Goal: Information Seeking & Learning: Learn about a topic

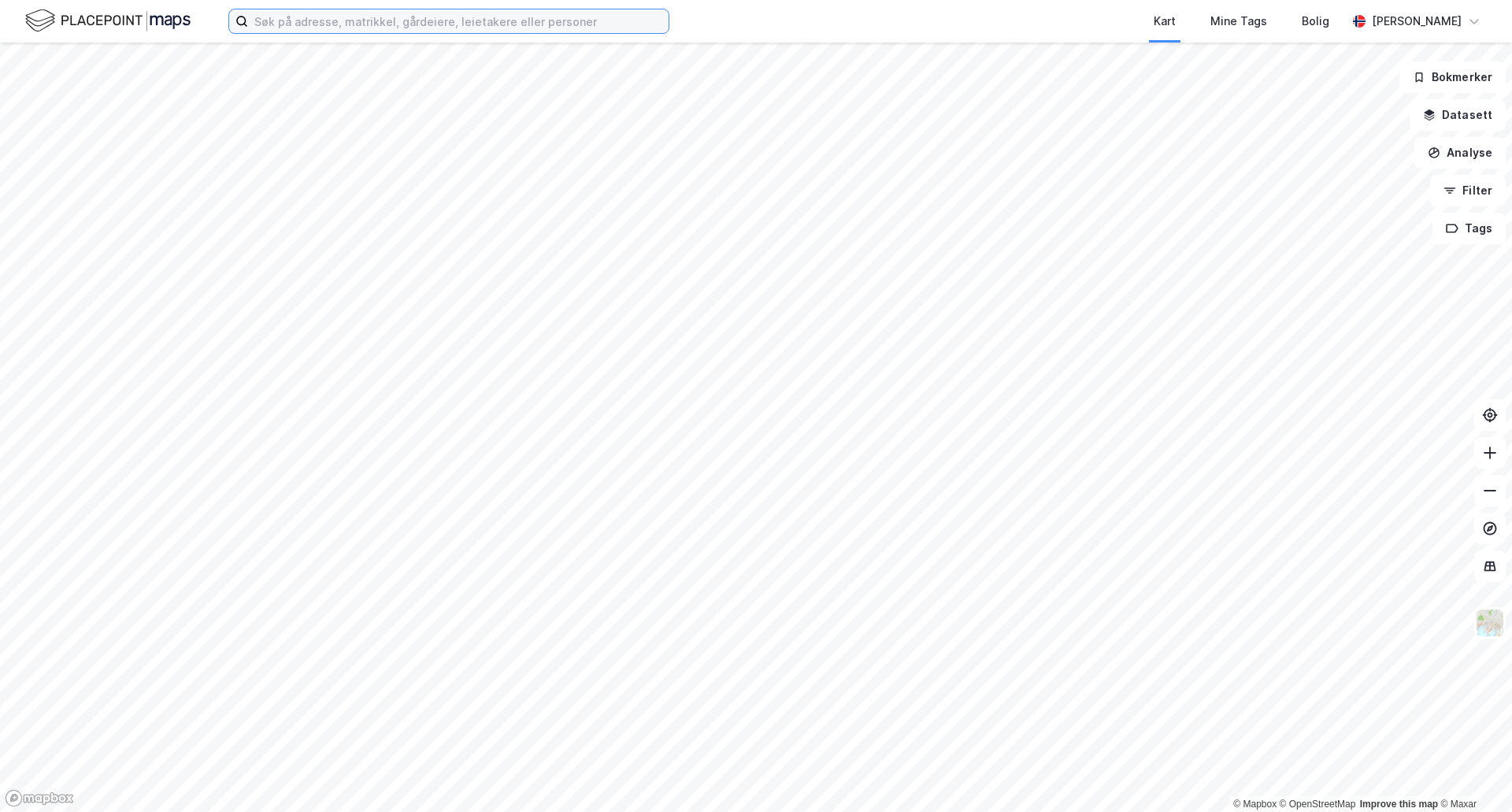
click at [284, 23] on input at bounding box center [458, 21] width 421 height 24
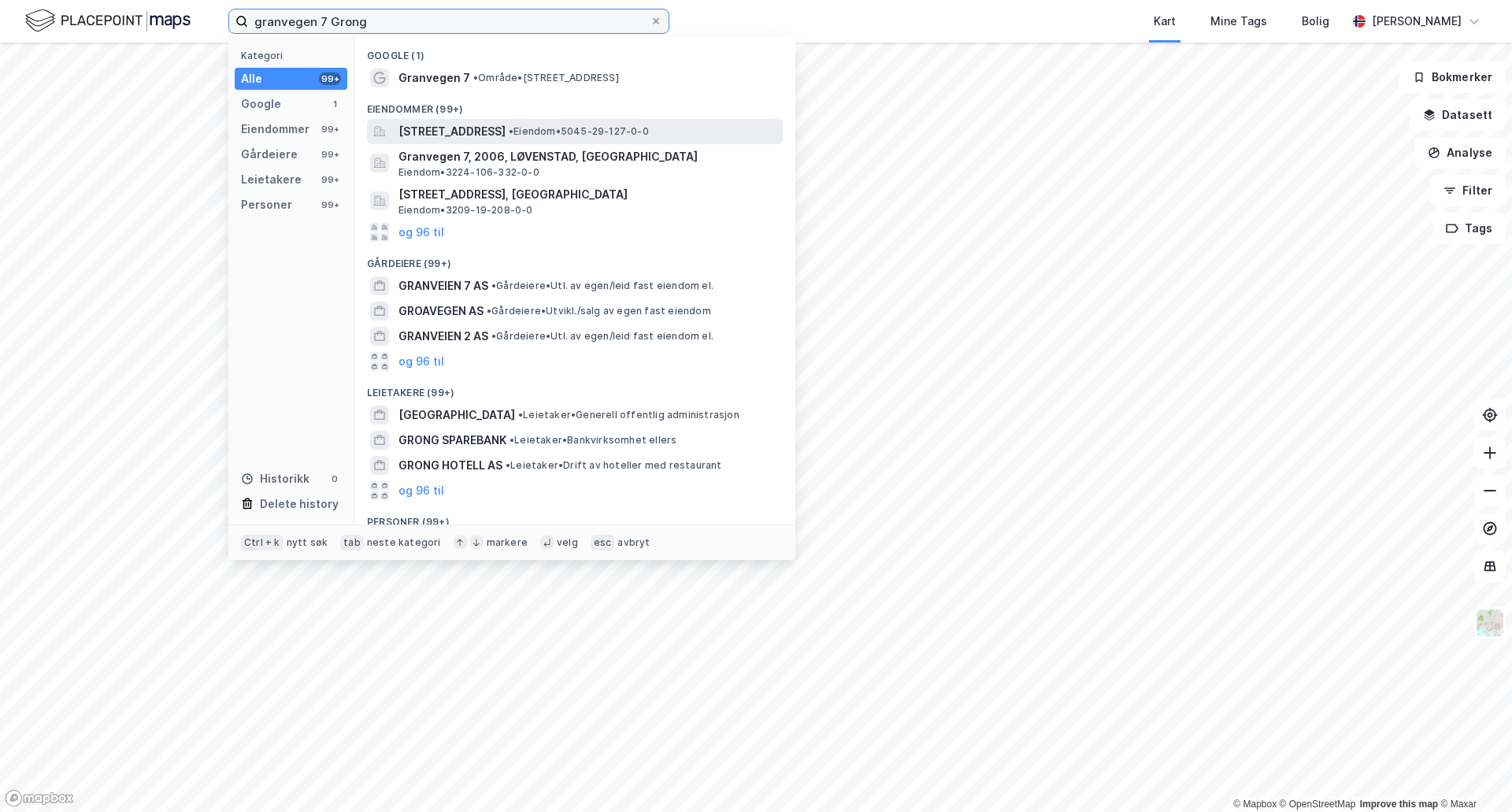
type input "granvegen 7 Grong"
click at [463, 128] on span "[STREET_ADDRESS]" at bounding box center [451, 131] width 107 height 19
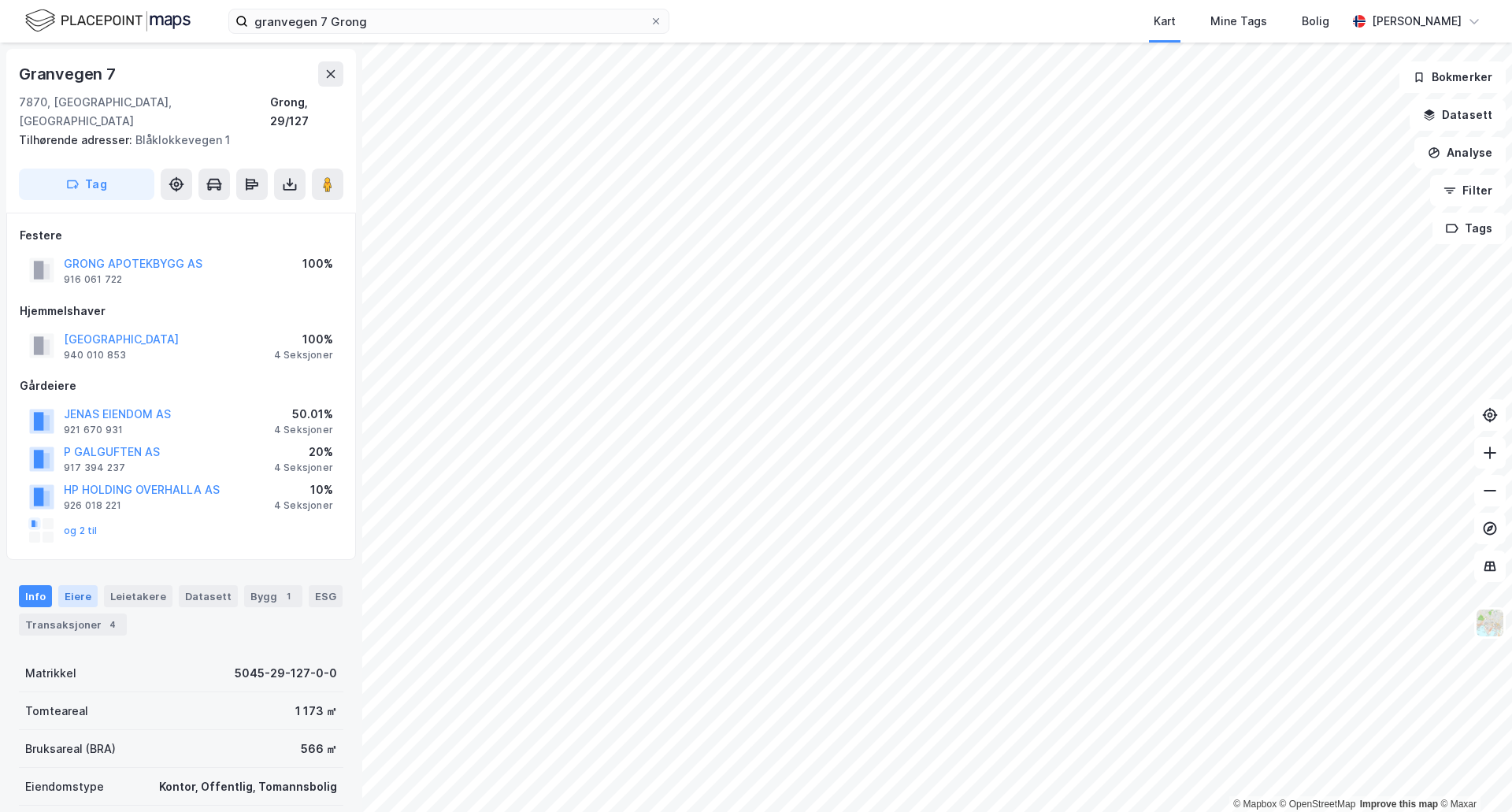
click at [77, 585] on div "Eiere" at bounding box center [78, 596] width 39 height 22
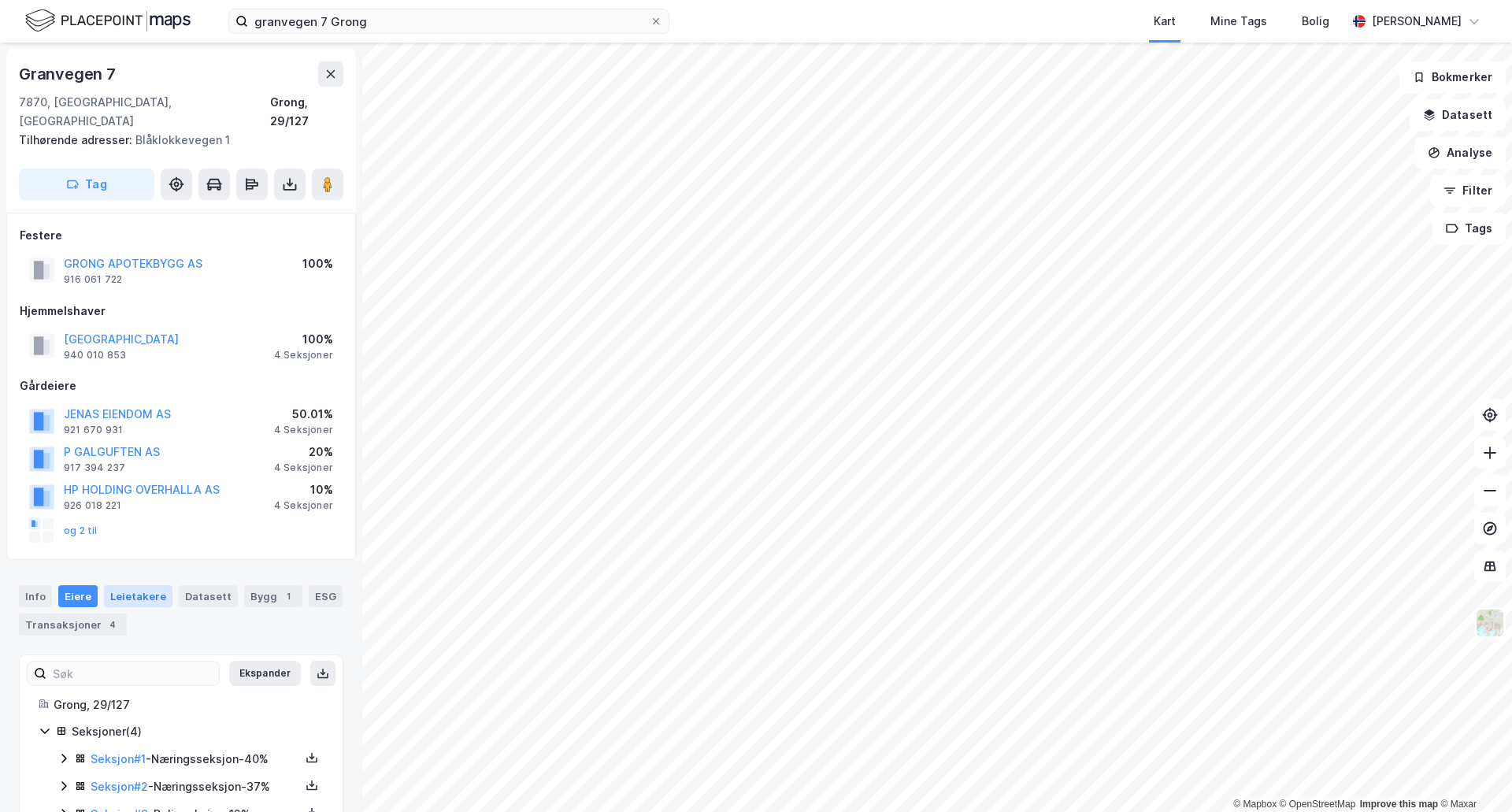
click at [137, 585] on div "Leietakere" at bounding box center [138, 596] width 69 height 22
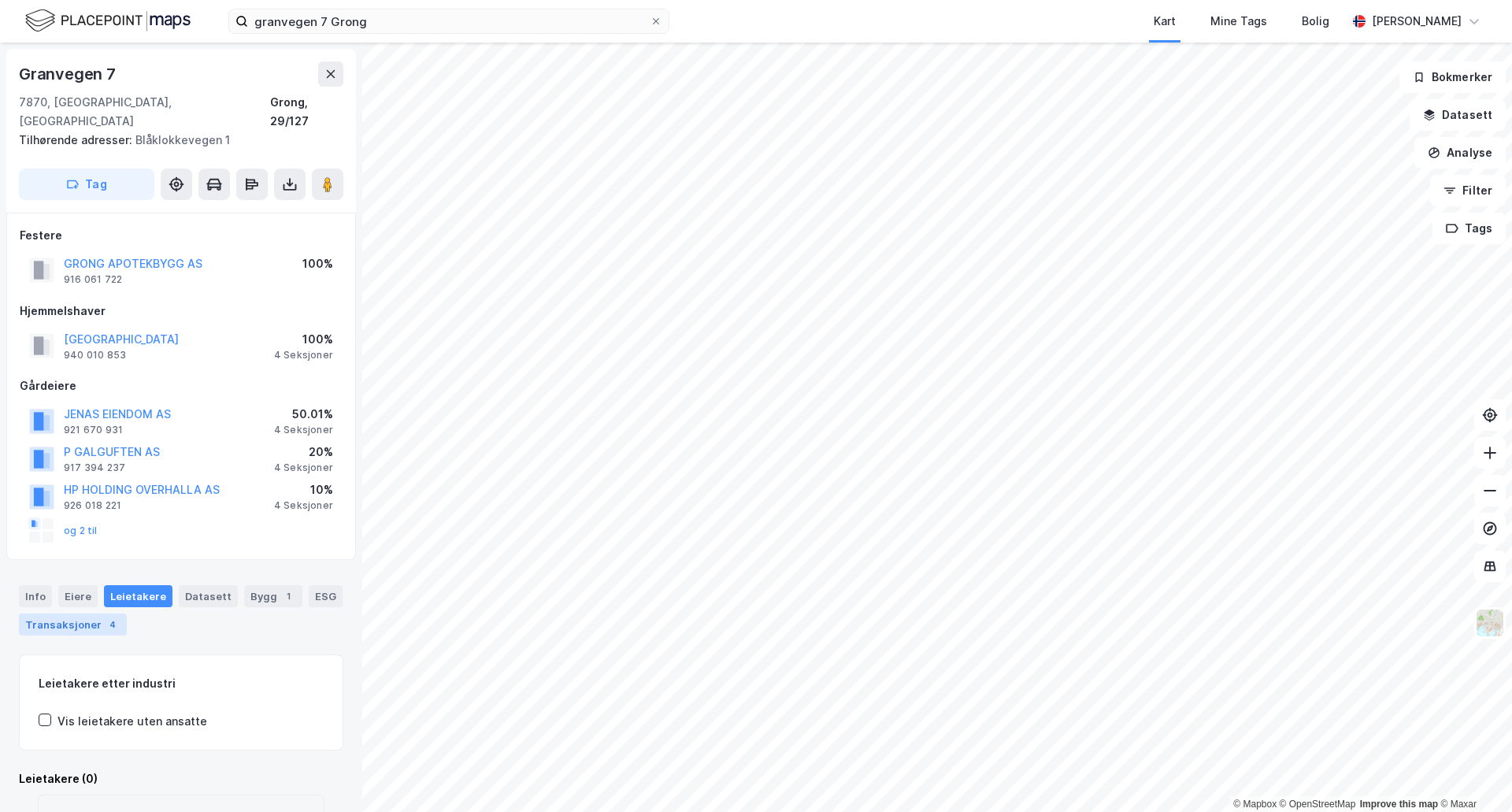
click at [73, 613] on div "Transaksjoner 4" at bounding box center [73, 624] width 108 height 22
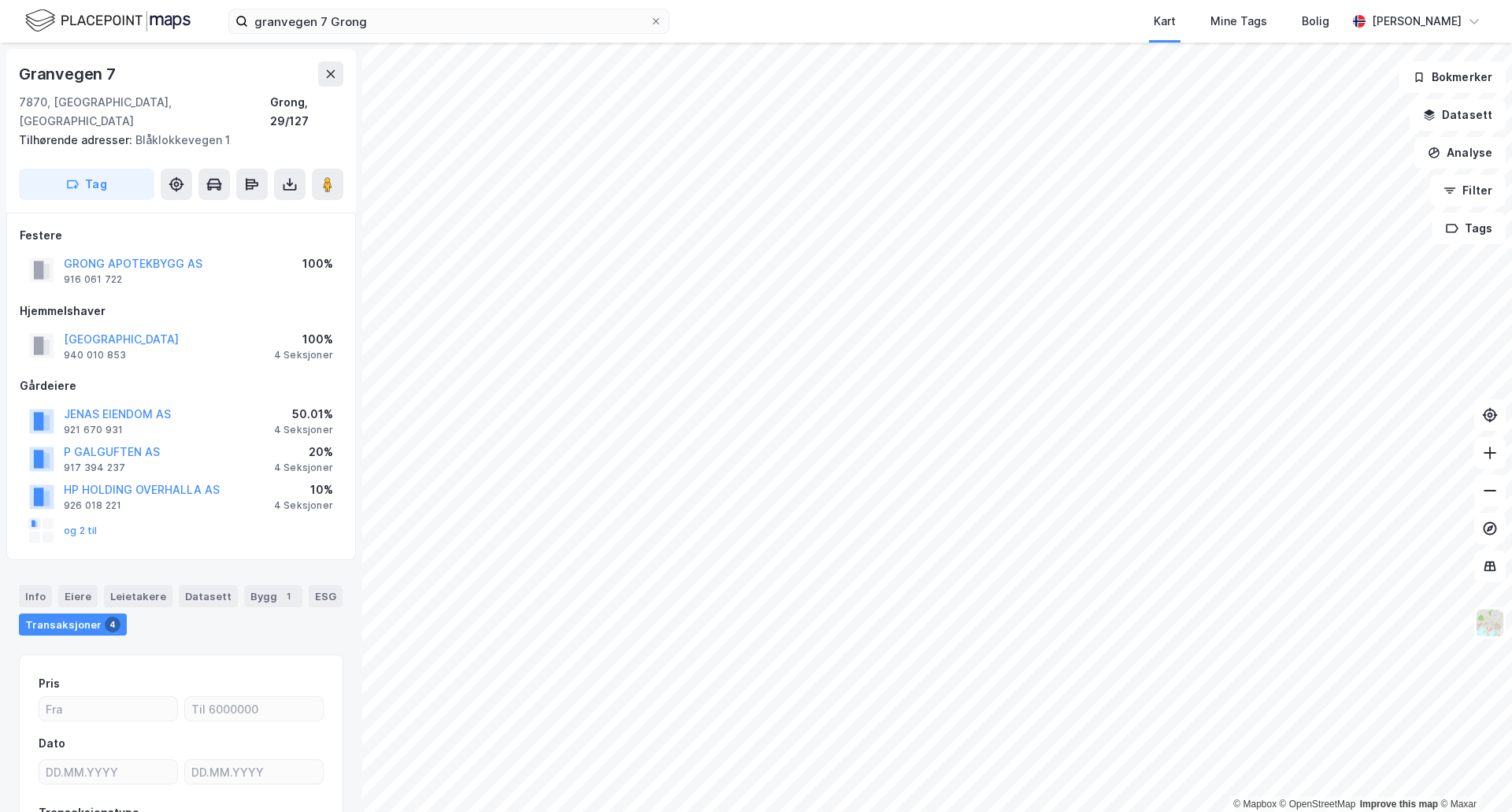
click at [68, 613] on div "Transaksjoner 4" at bounding box center [73, 624] width 108 height 22
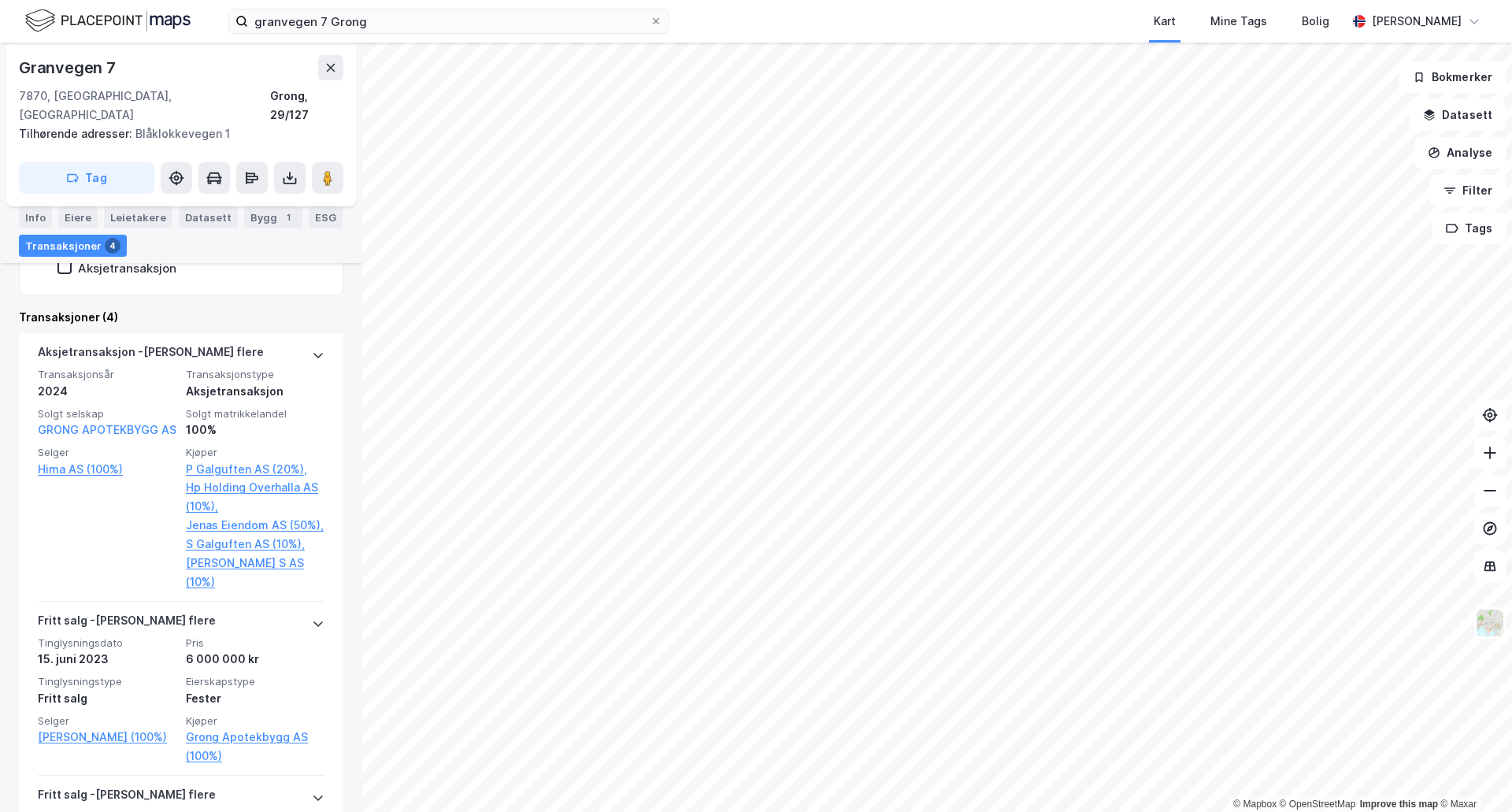
scroll to position [604, 0]
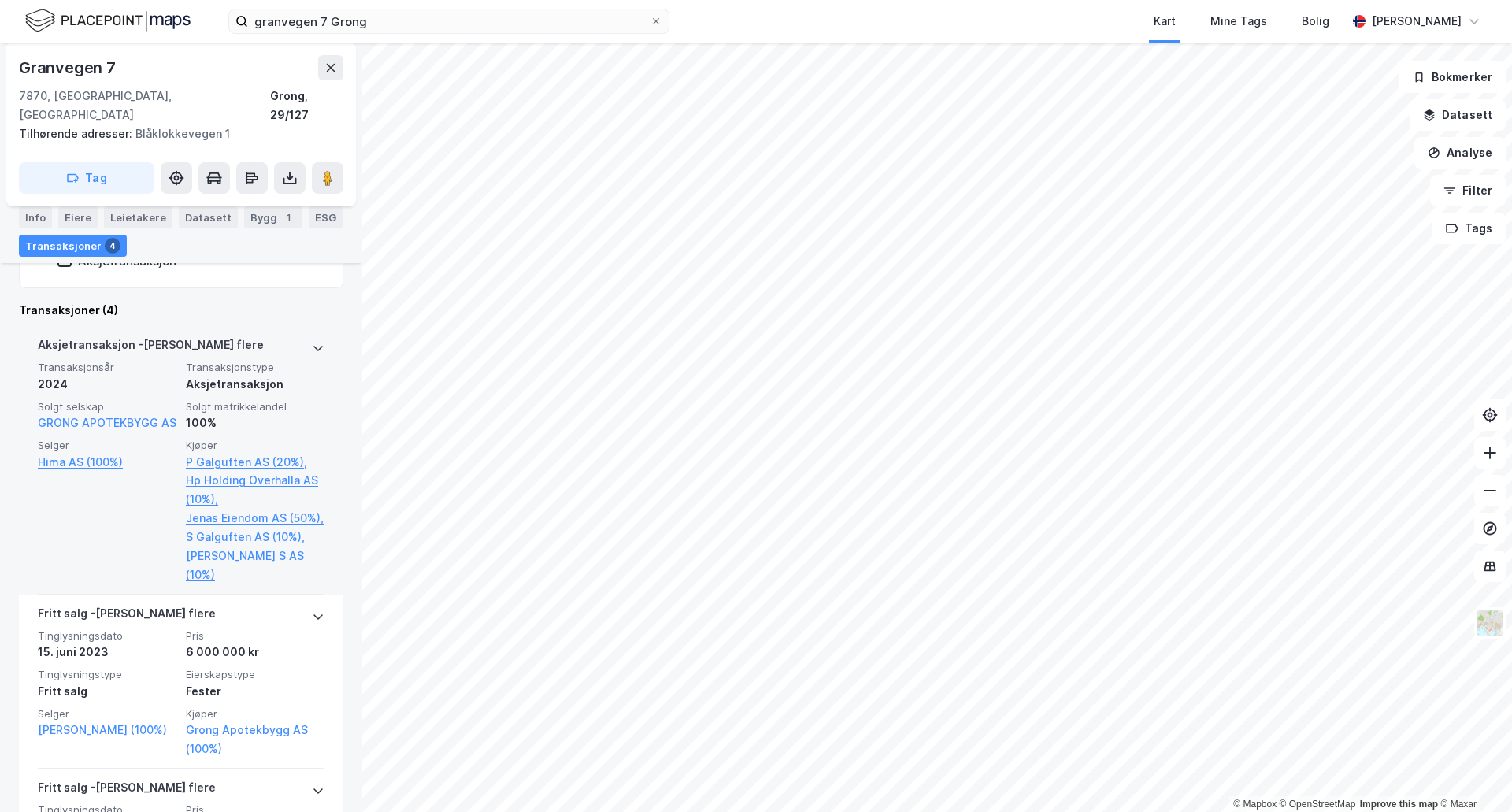
click at [312, 342] on icon at bounding box center [318, 348] width 13 height 13
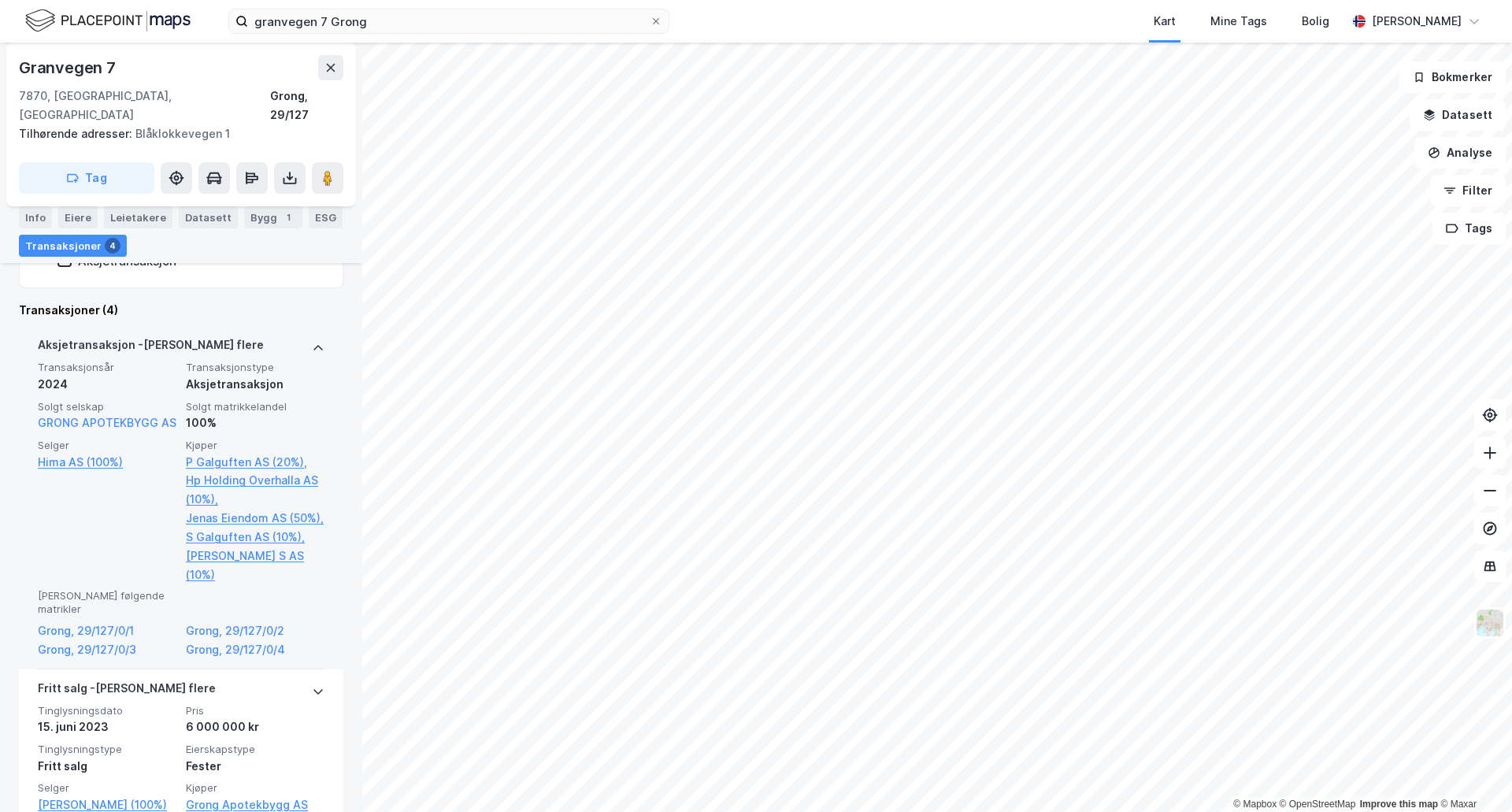
click at [312, 342] on icon at bounding box center [318, 348] width 13 height 13
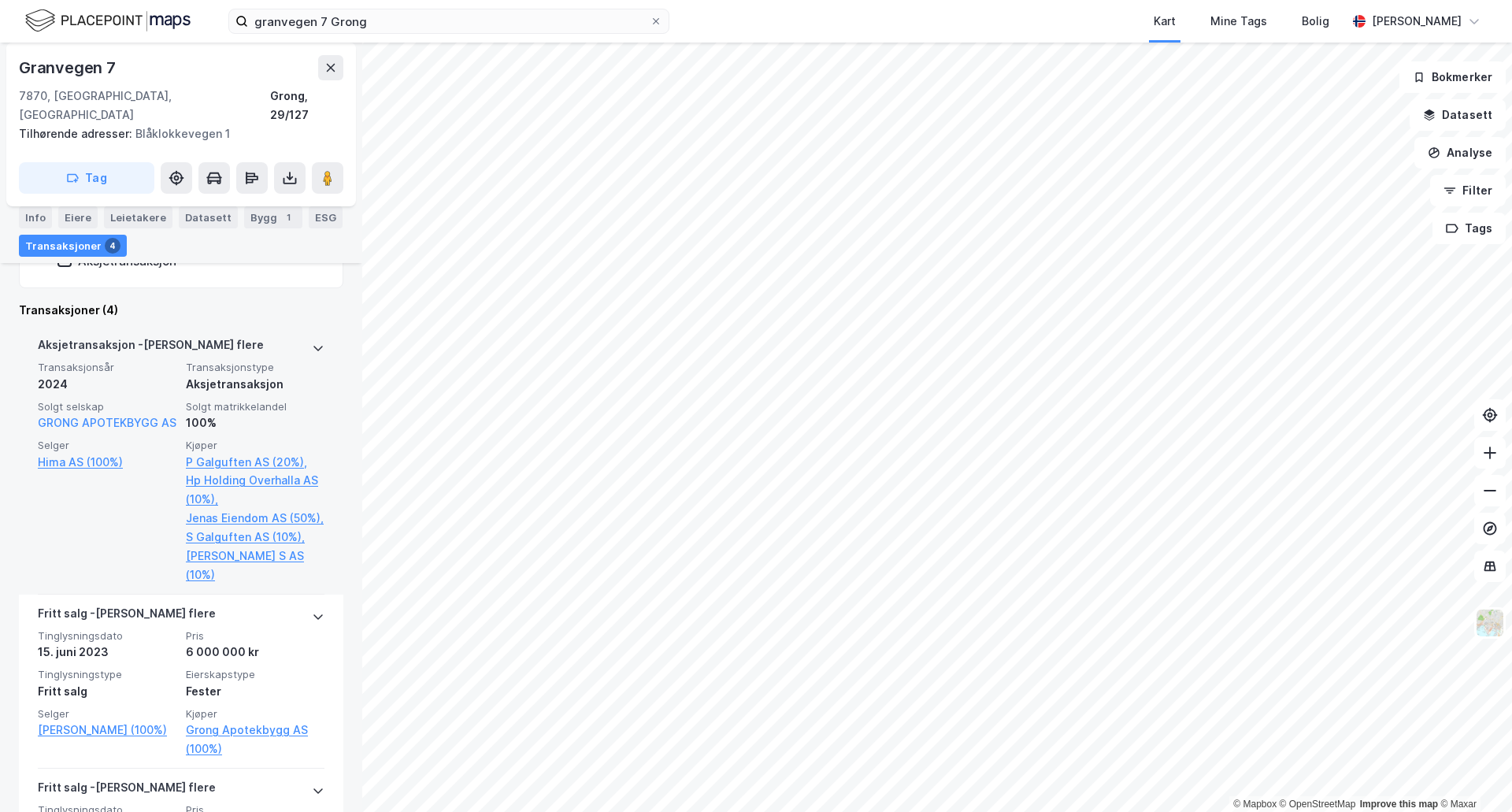
click at [312, 342] on icon at bounding box center [318, 348] width 13 height 13
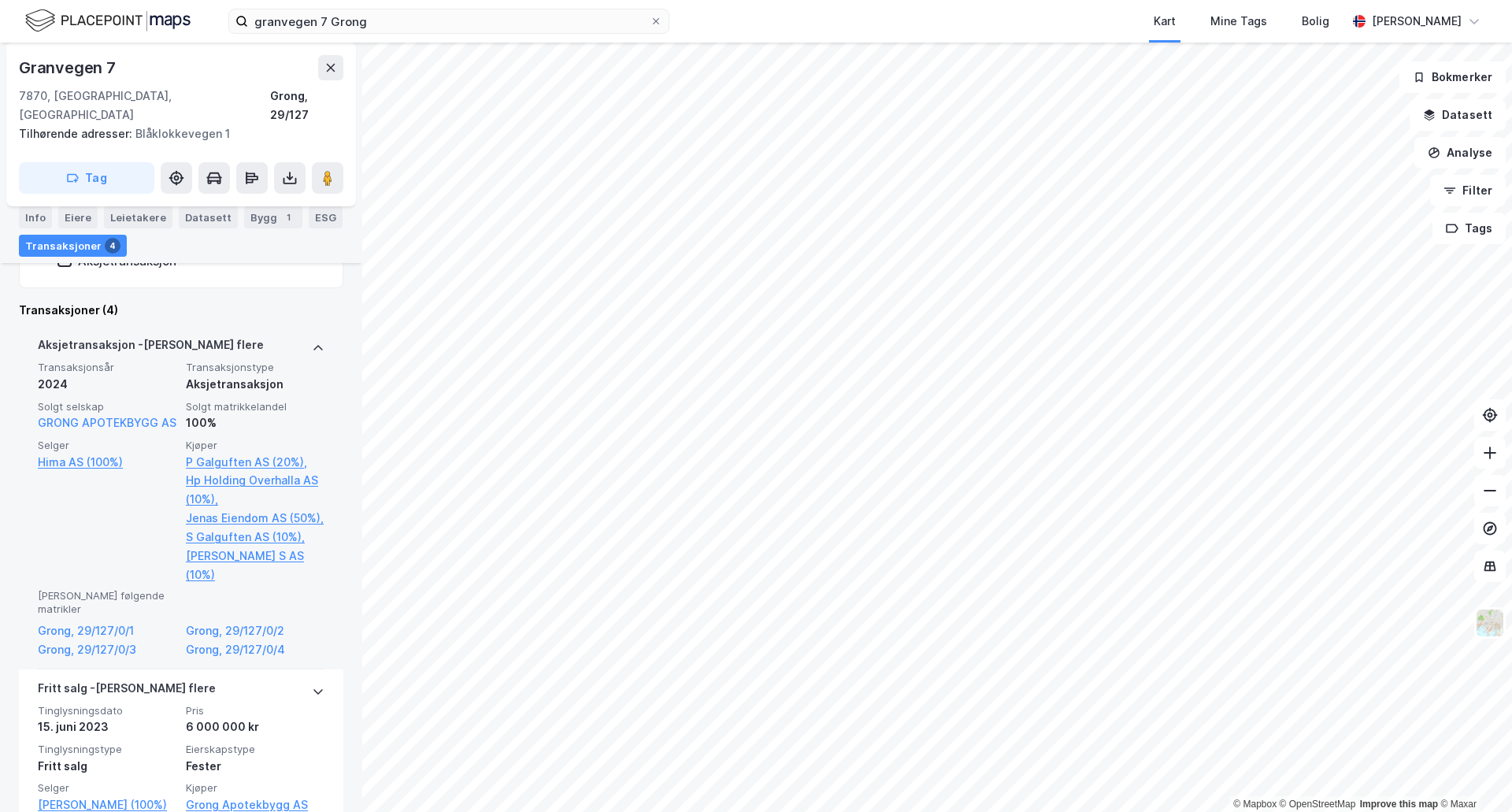
click at [312, 342] on icon at bounding box center [318, 348] width 13 height 13
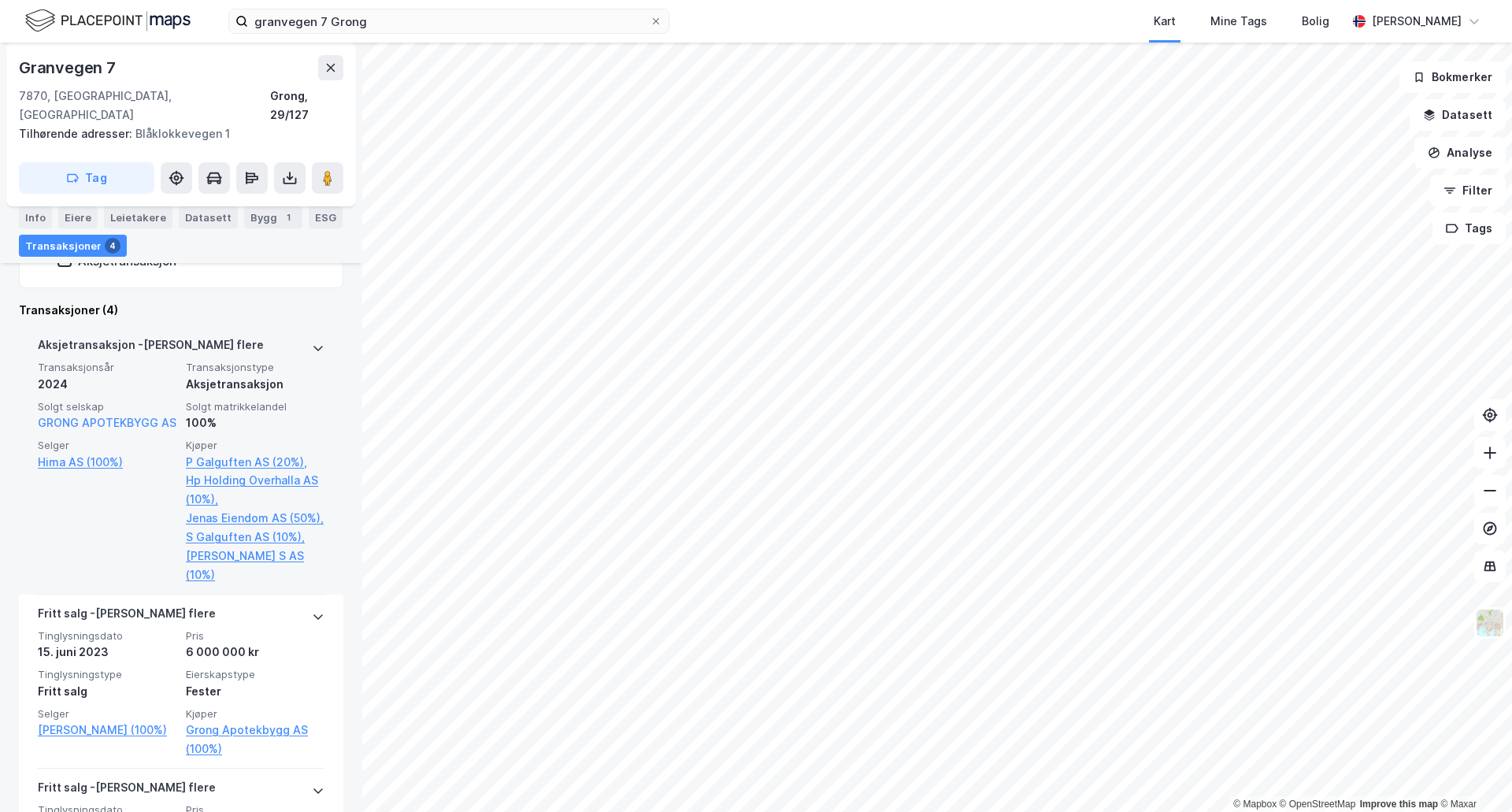
click at [416, 236] on div "© Mapbox © OpenStreetMap Improve this map © [STREET_ADDRESS] Tilhørende adresse…" at bounding box center [756, 427] width 1512 height 769
drag, startPoint x: 325, startPoint y: 156, endPoint x: 340, endPoint y: 161, distance: 15.8
click at [340, 162] on button at bounding box center [327, 177] width 32 height 32
click at [332, 170] on image at bounding box center [327, 178] width 9 height 15
